Goal: Transaction & Acquisition: Purchase product/service

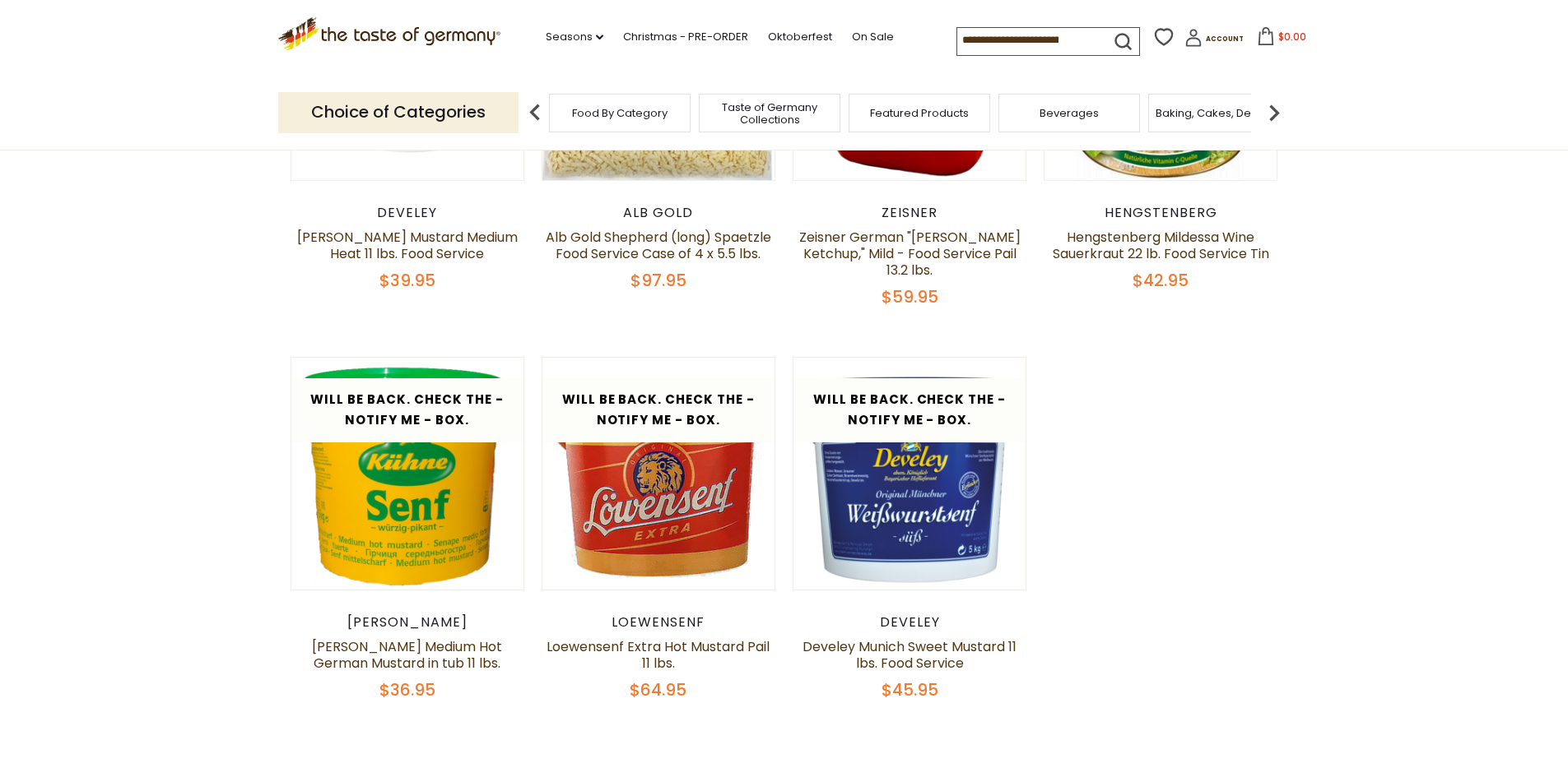
scroll to position [905, 0]
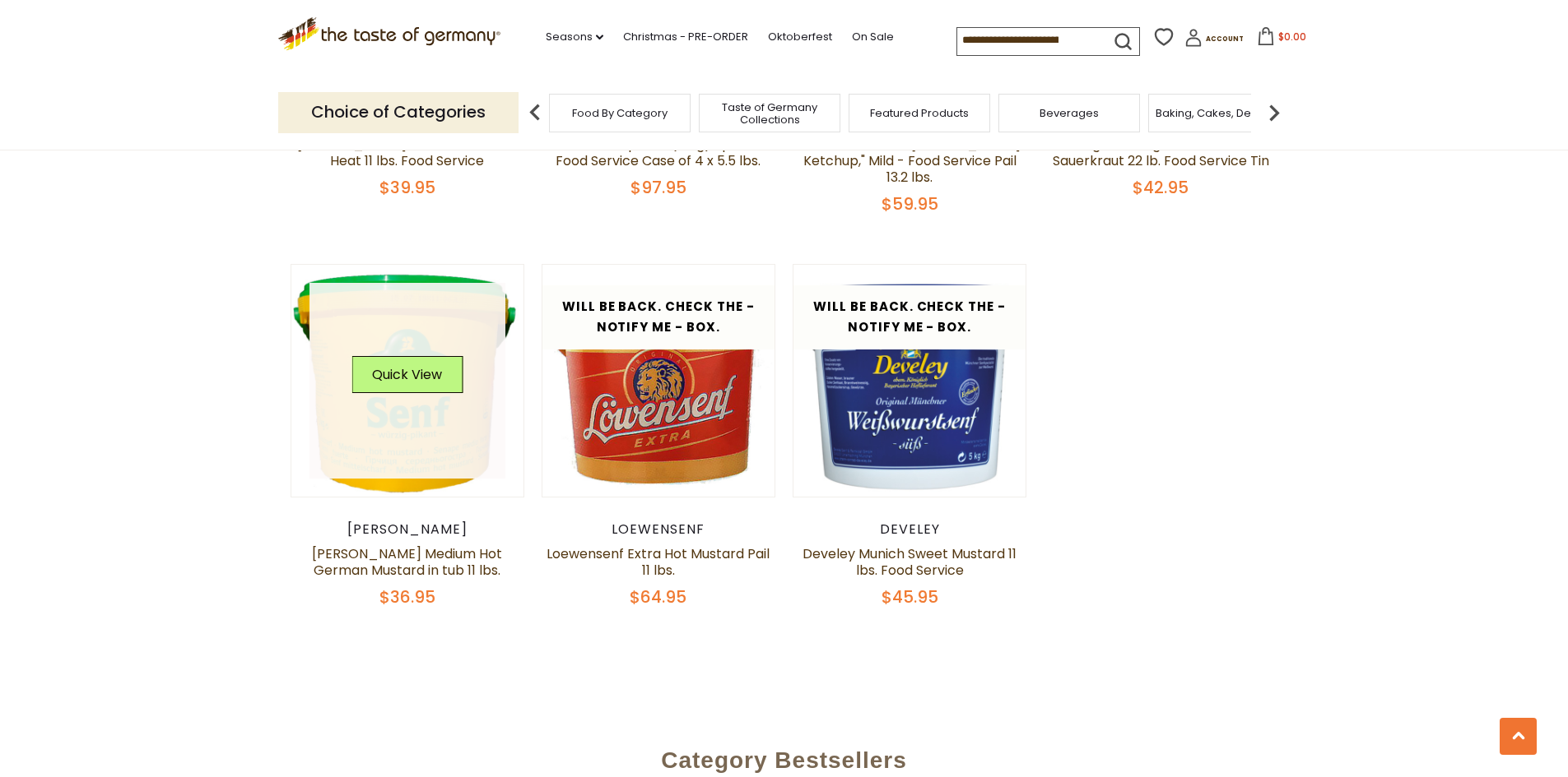
click at [378, 426] on link at bounding box center [407, 380] width 196 height 196
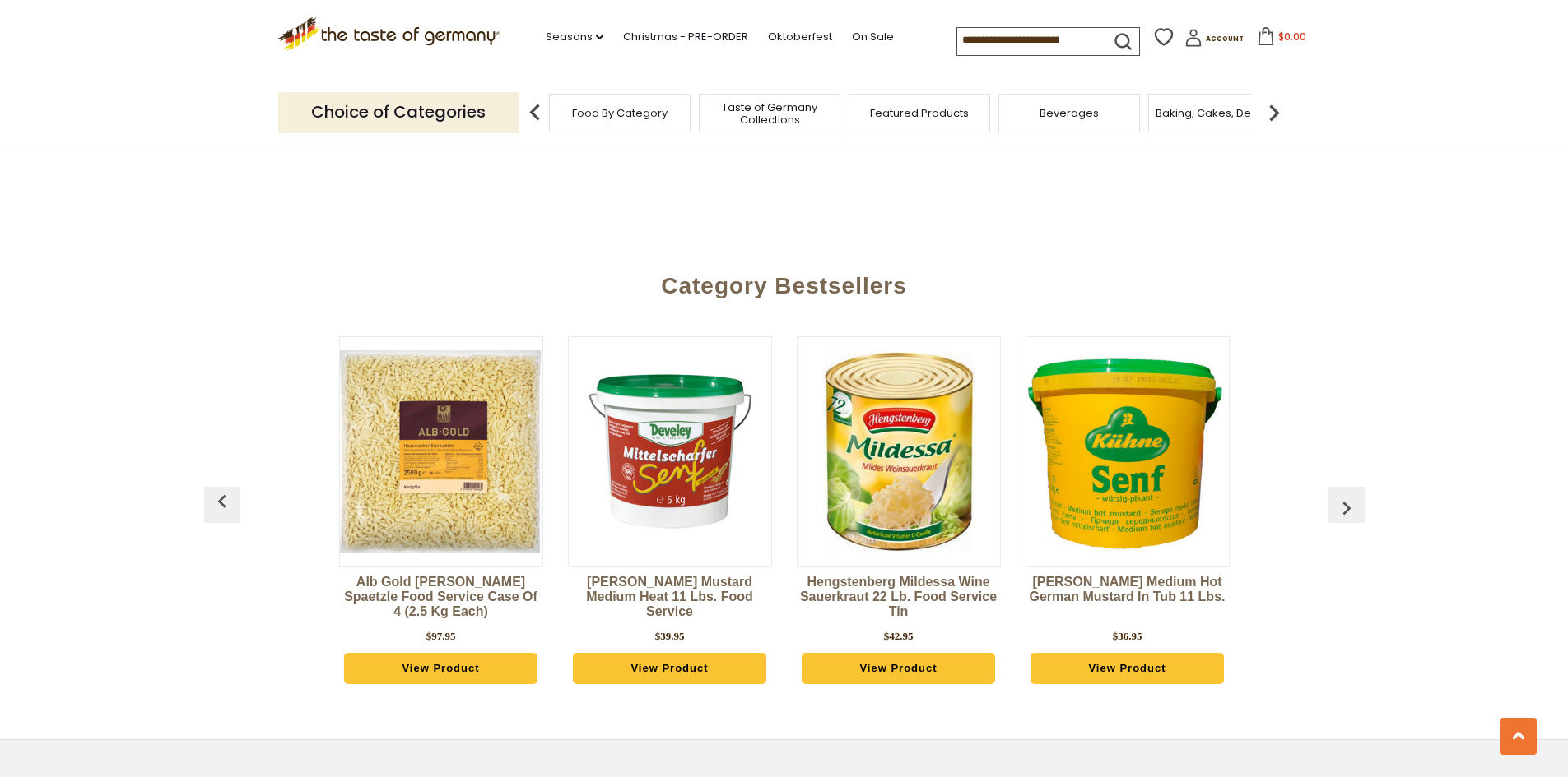
scroll to position [1399, 0]
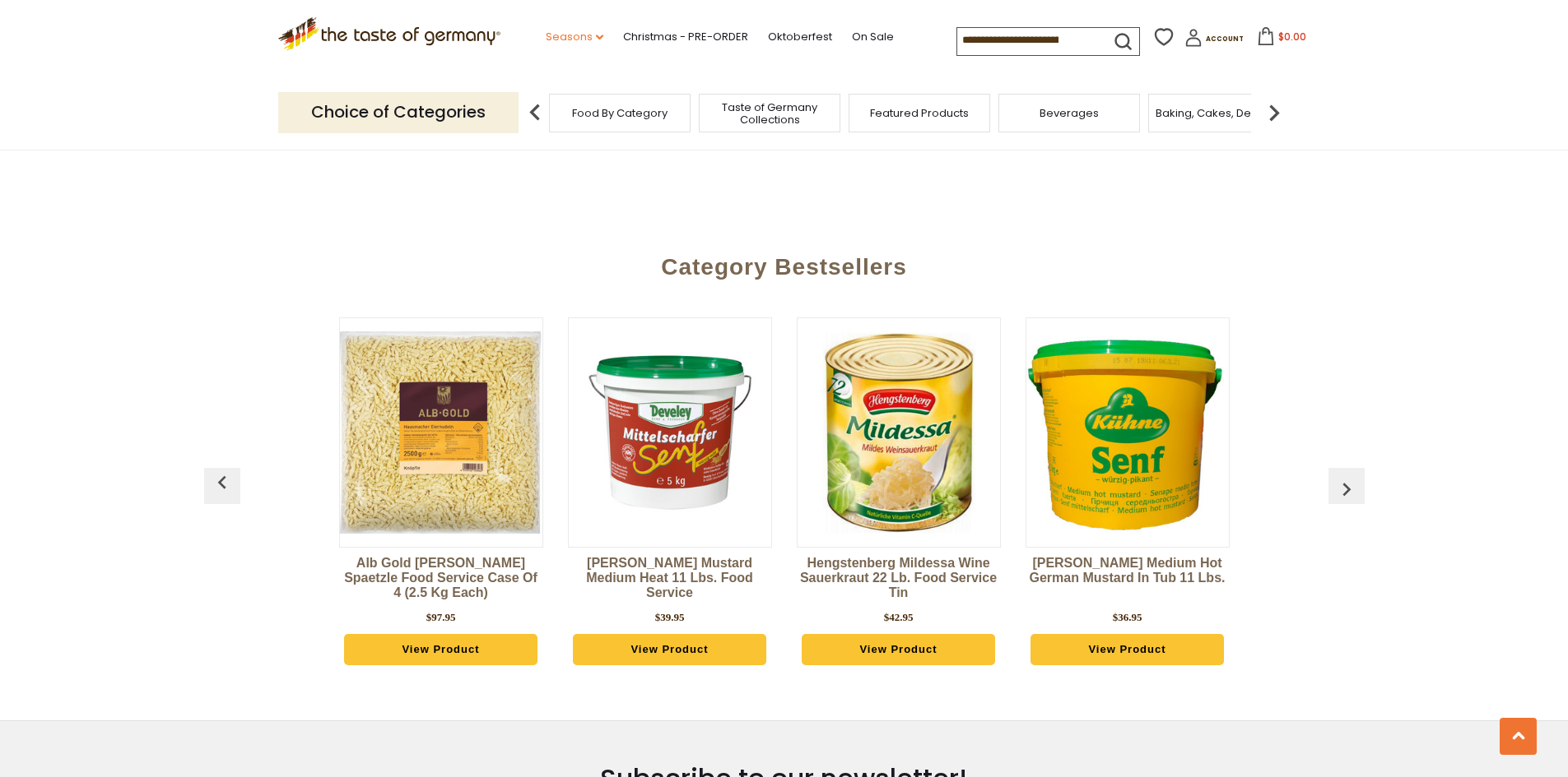
click at [565, 30] on link "Seasons dropdown_arrow" at bounding box center [575, 36] width 58 height 18
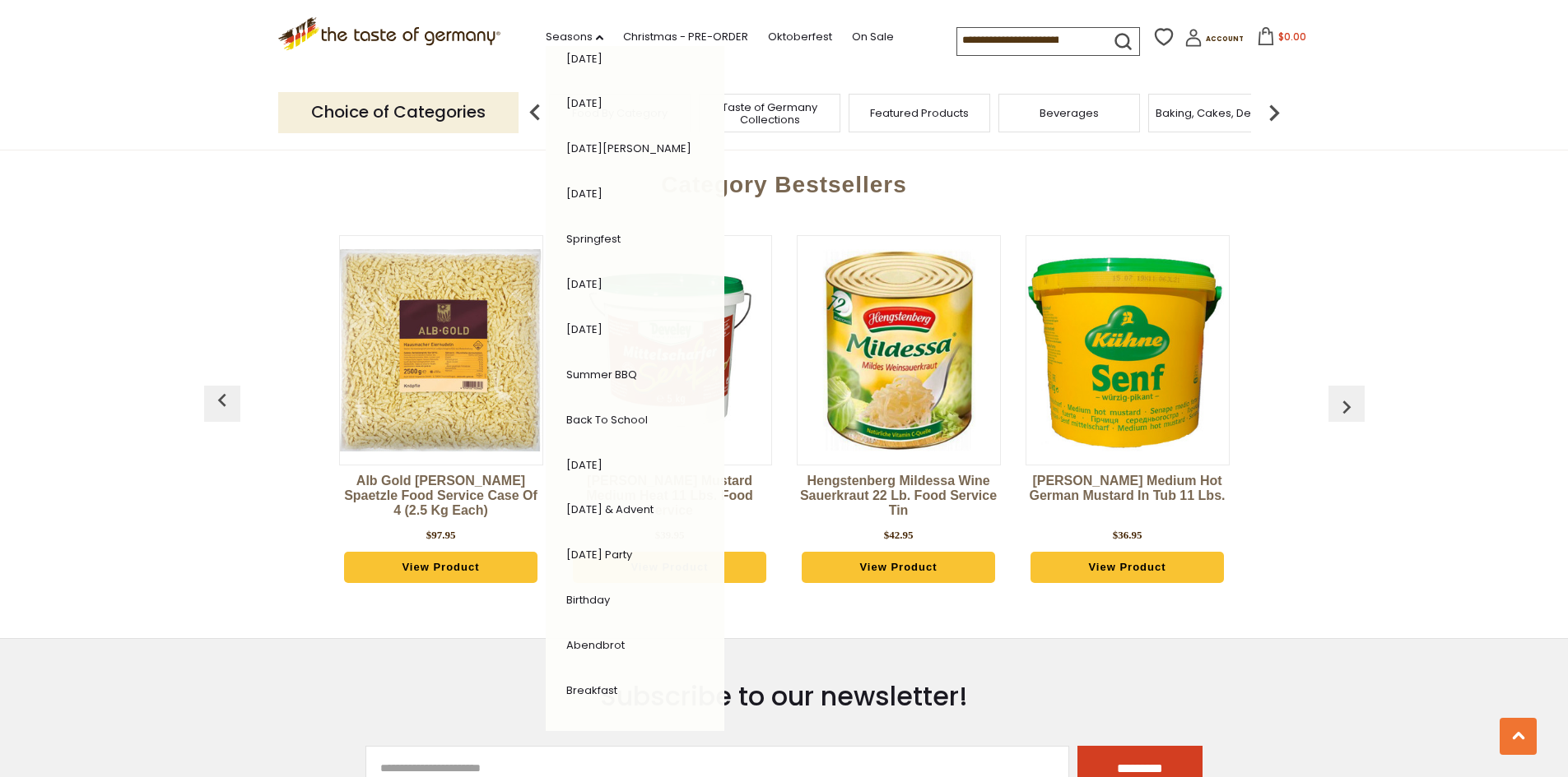
scroll to position [1563, 0]
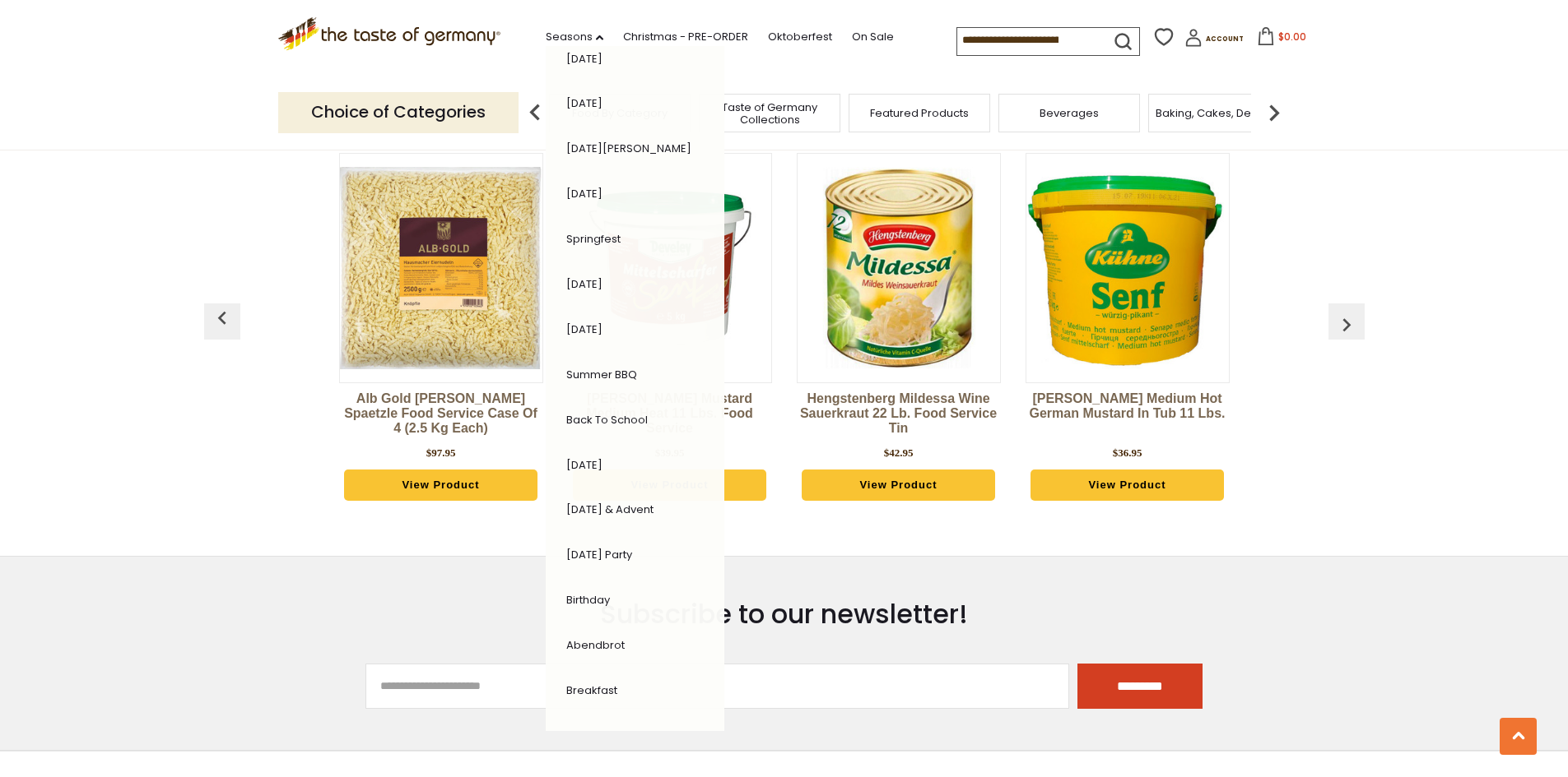
click at [634, 511] on link "[DATE] & Advent" at bounding box center [610, 509] width 87 height 16
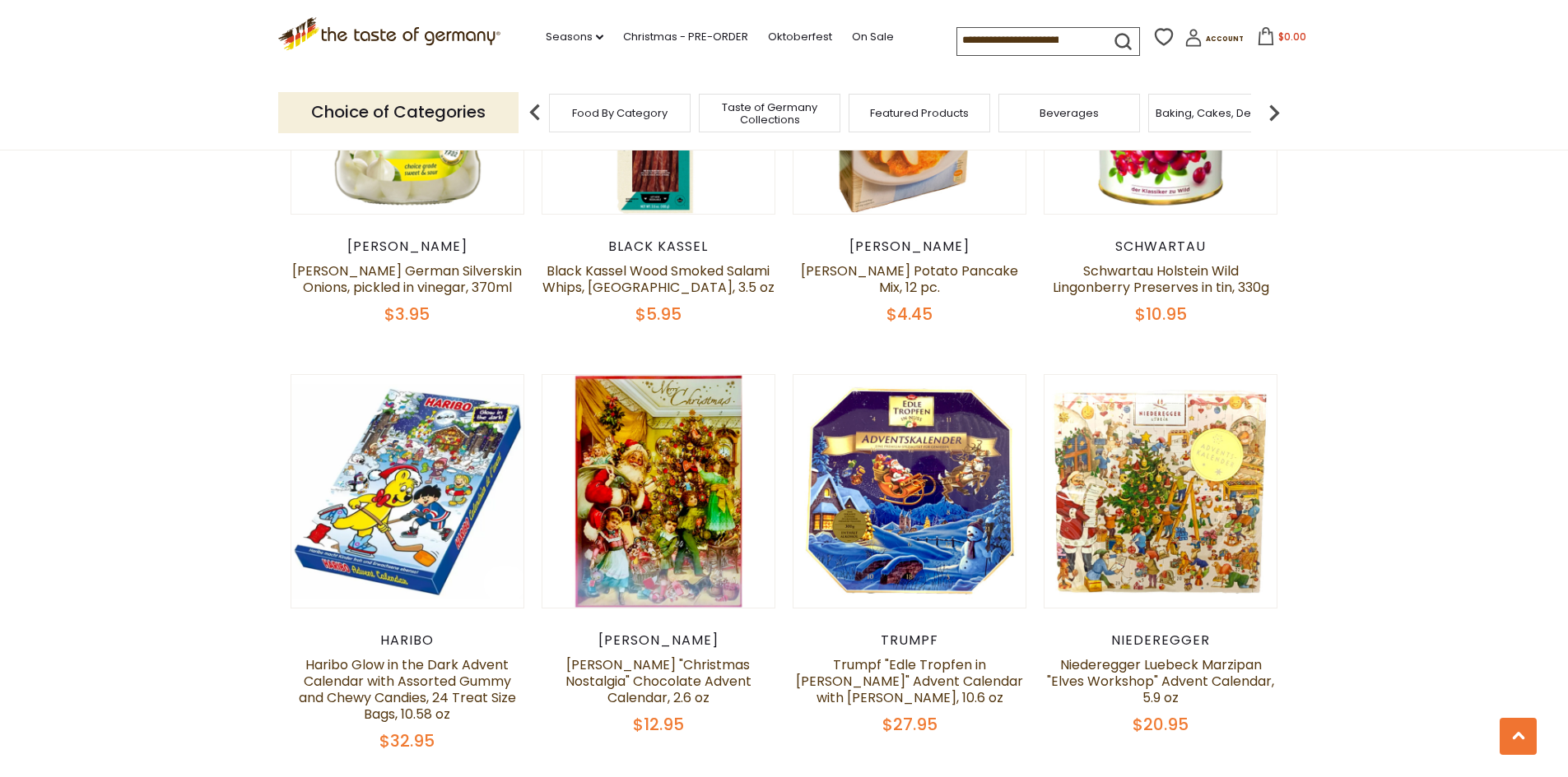
scroll to position [3619, 0]
